Goal: Navigation & Orientation: Understand site structure

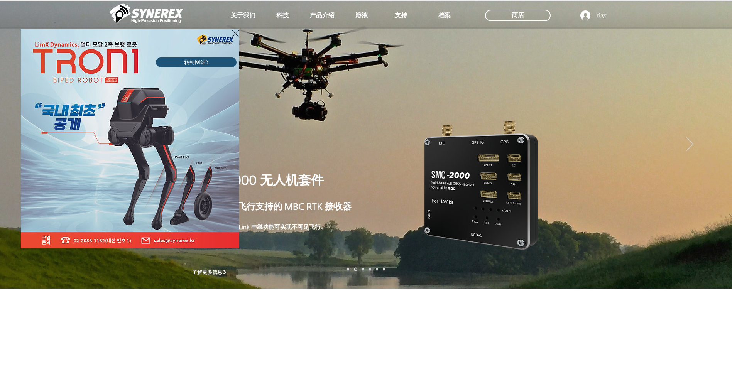
click at [235, 34] on icon "返回网站" at bounding box center [235, 34] width 7 height 10
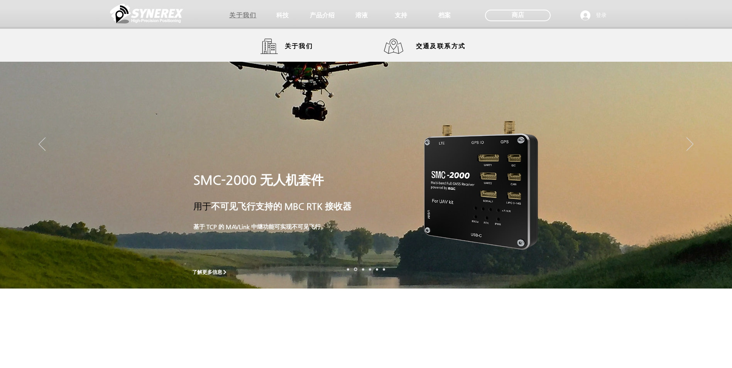
click at [240, 16] on span "关于我们" at bounding box center [242, 16] width 27 height 8
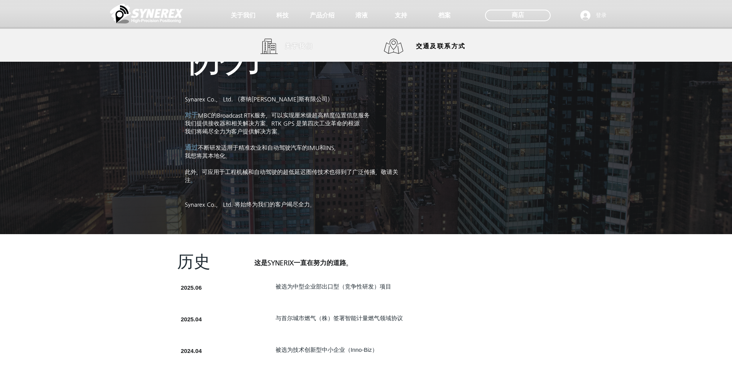
click at [291, 44] on span "关于我们" at bounding box center [299, 46] width 29 height 8
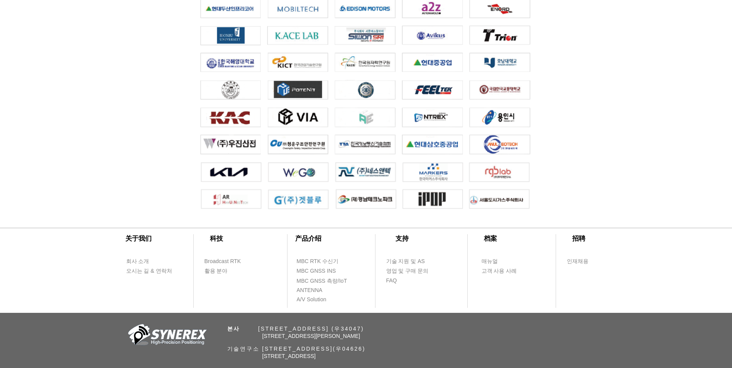
scroll to position [1710, 0]
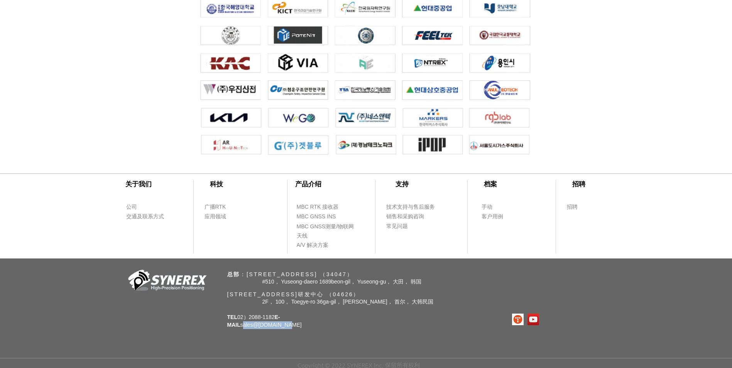
drag, startPoint x: 298, startPoint y: 323, endPoint x: 354, endPoint y: 323, distance: 56.0
click at [354, 323] on div "关于我们 科技 公司 广播RTK 交通及联系方式 应用领域 产品介绍 支持 档案 招聘 MBC RTK 接收器 技术支持与售后服务 手动 招聘 MBC GNS…" at bounding box center [366, 265] width 732 height 210
drag, startPoint x: 354, startPoint y: 323, endPoint x: 408, endPoint y: 325, distance: 54.1
click at [407, 325] on div "关于我们 科技 公司 广播RTK 交通及联系方式 应用领域 产品介绍 支持 档案 招聘 MBC RTK 接收器 技术支持与售后服务 手动 招聘 MBC GNS…" at bounding box center [366, 265] width 732 height 210
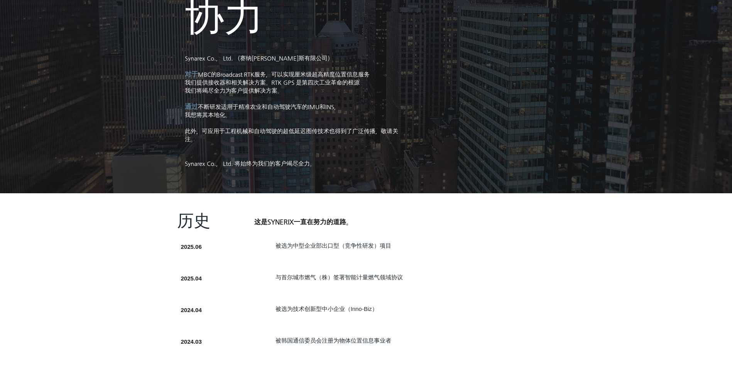
scroll to position [0, 0]
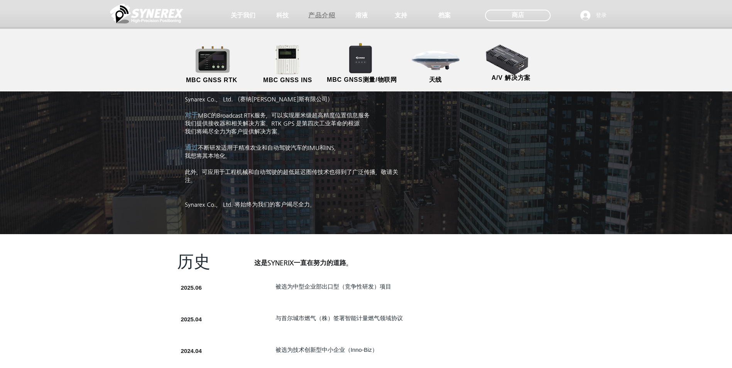
click at [324, 13] on span "产品介绍" at bounding box center [321, 16] width 27 height 8
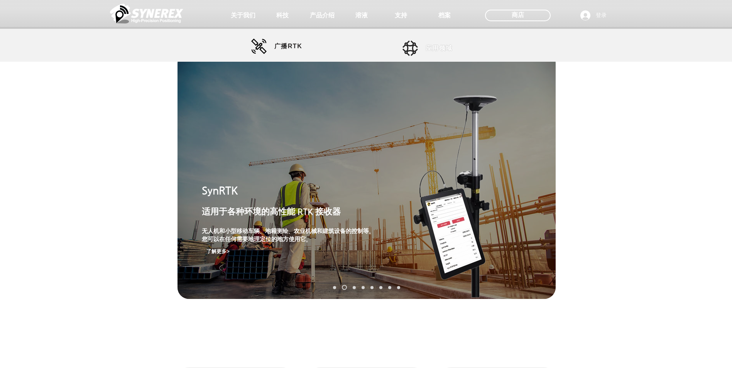
click at [443, 52] on span "应用领域" at bounding box center [439, 48] width 27 height 8
